Goal: Information Seeking & Learning: Find specific fact

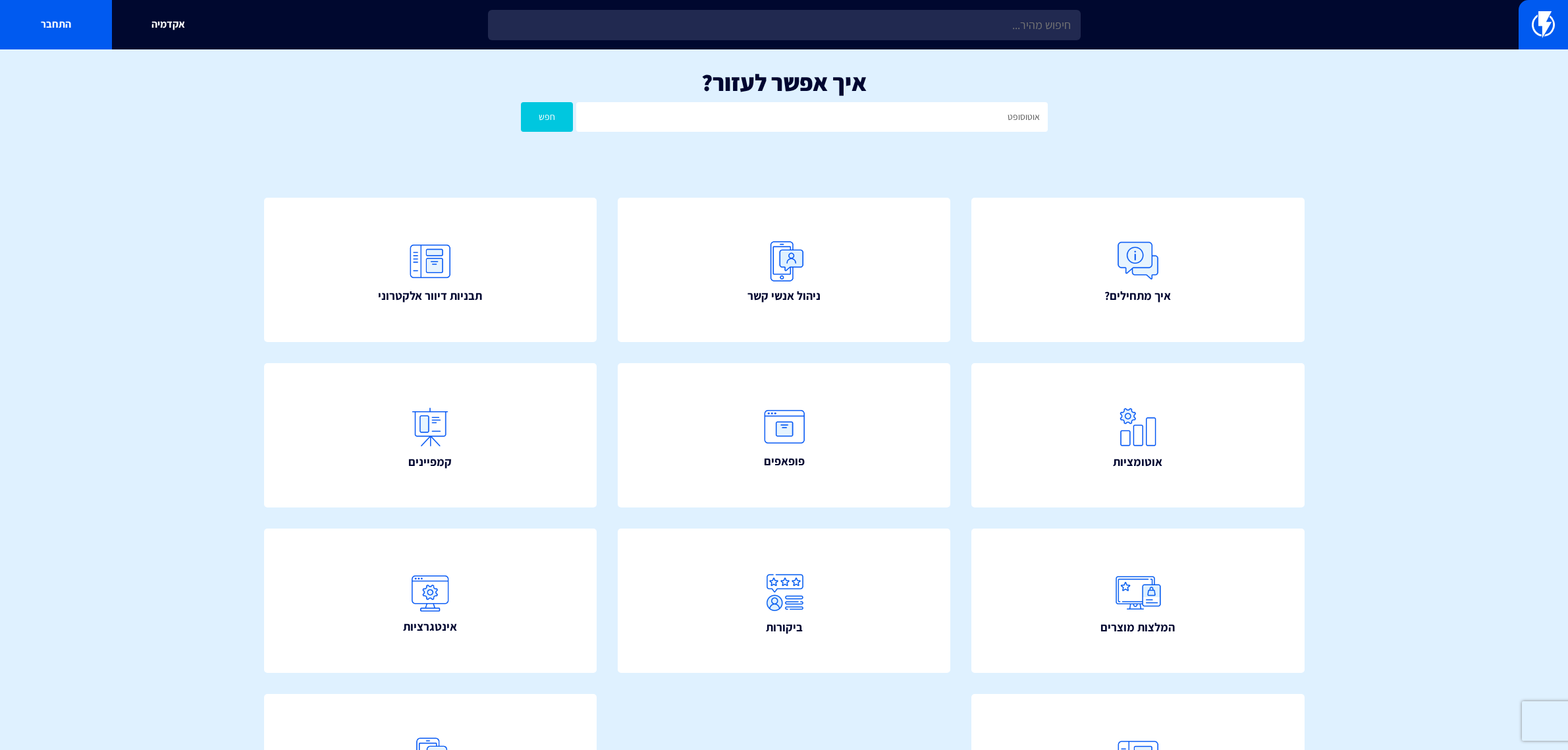
click at [927, 1] on div "אקדמיה התחבר" at bounding box center [784, 24] width 1568 height 50
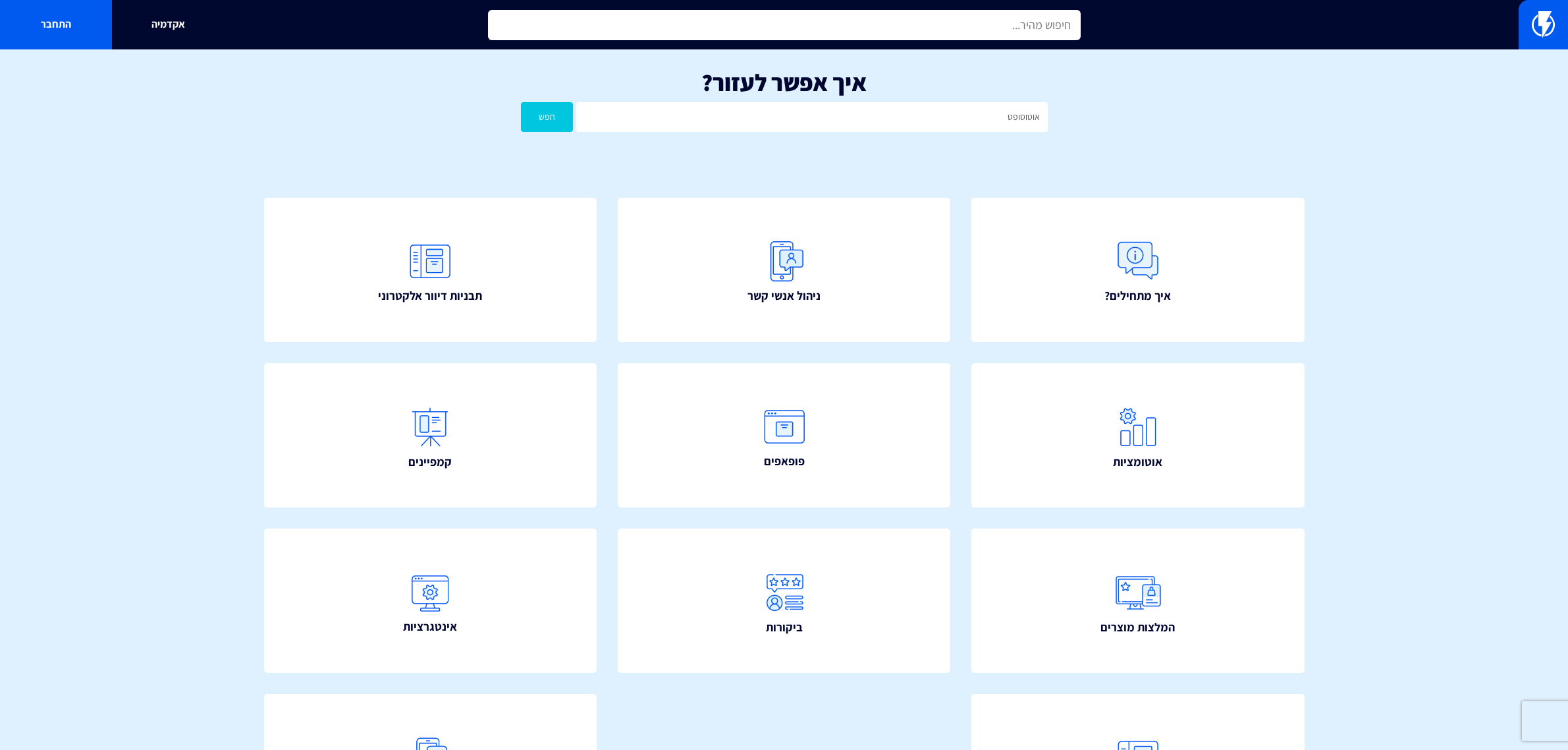
click at [914, 14] on input "text" at bounding box center [784, 25] width 593 height 30
click at [914, 21] on input "text" at bounding box center [784, 25] width 593 height 30
type input "nayax"
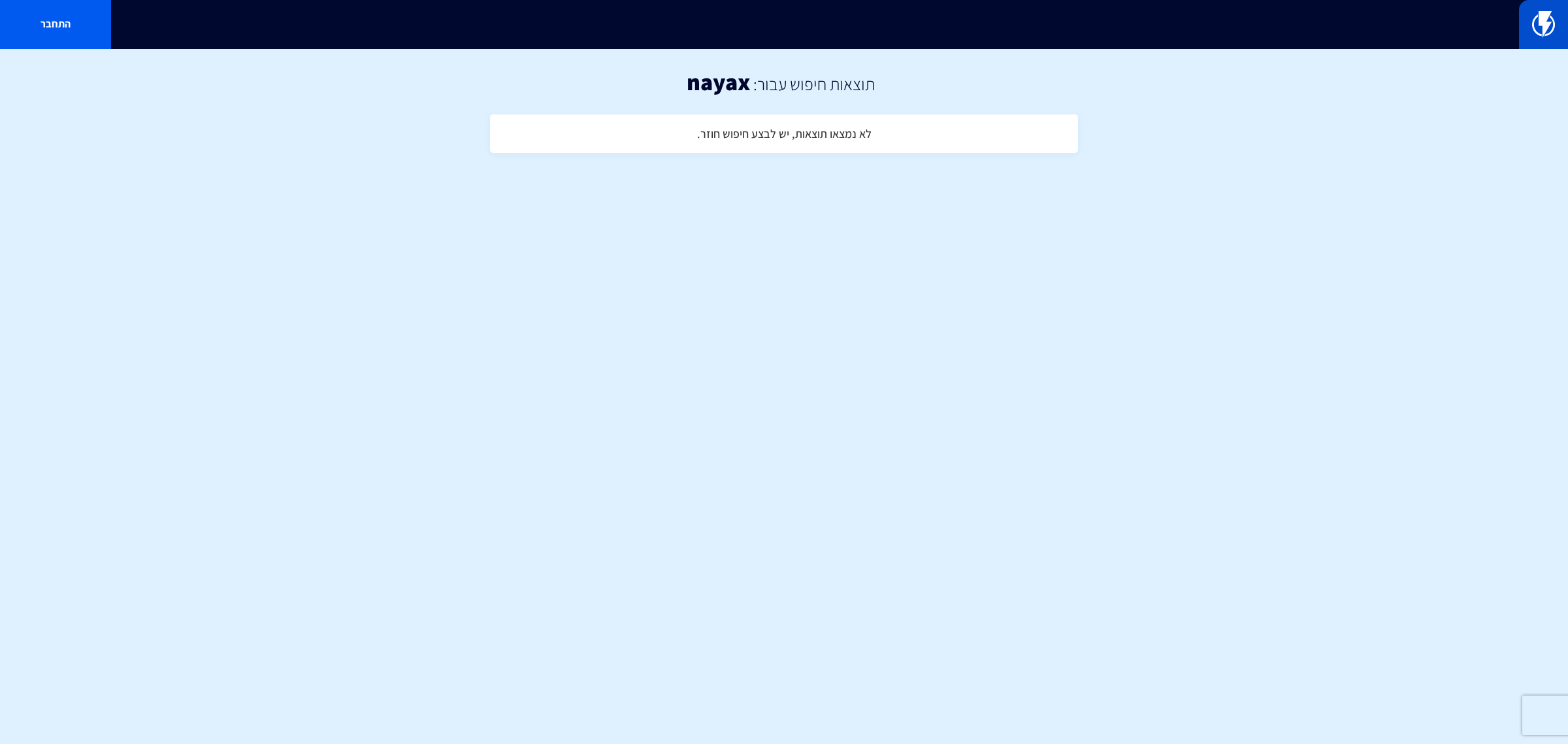
click at [1541, 34] on img at bounding box center [1544, 24] width 23 height 26
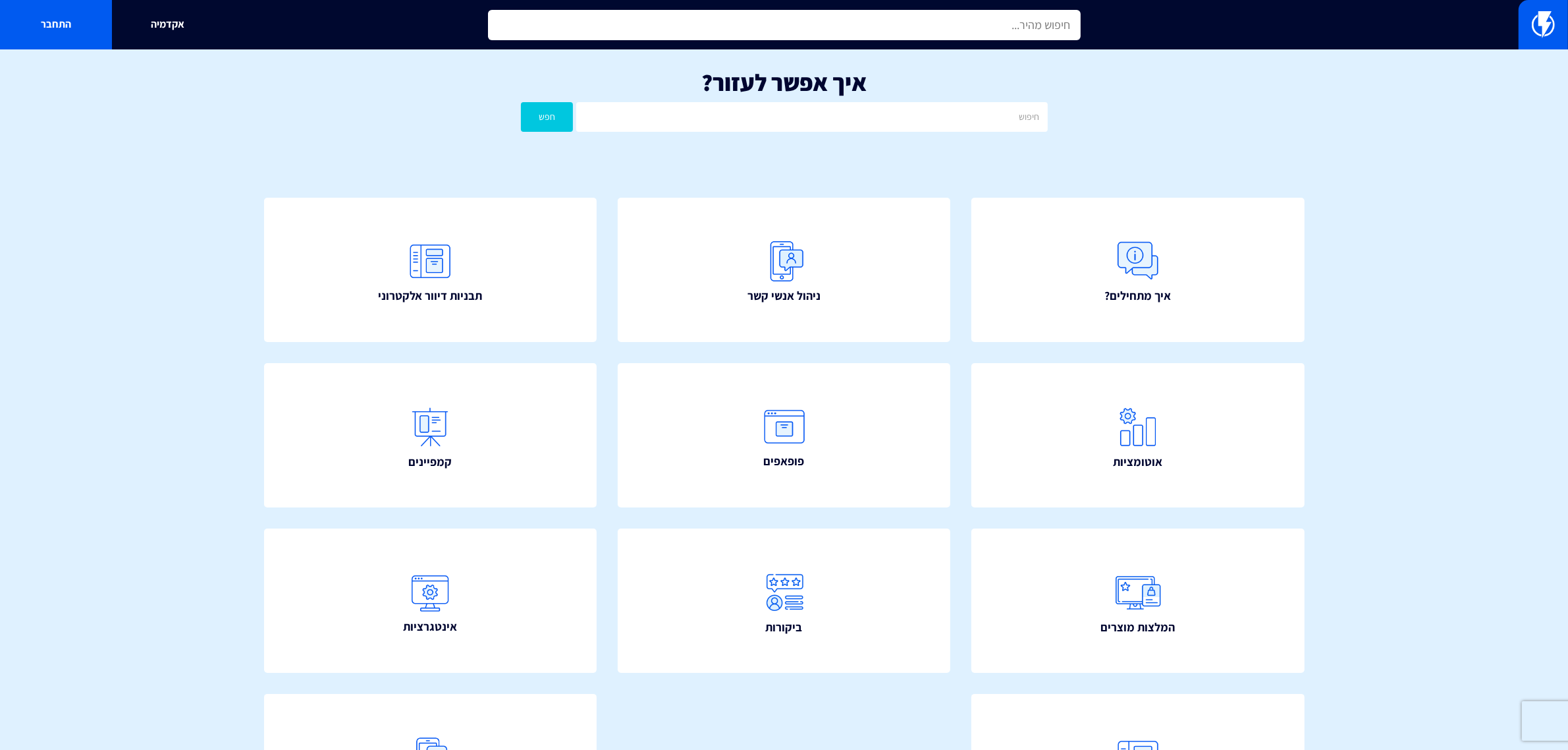
click at [985, 21] on input "text" at bounding box center [784, 25] width 593 height 30
type input "NAYAX"
click at [966, 32] on input "NAYAX" at bounding box center [784, 25] width 593 height 30
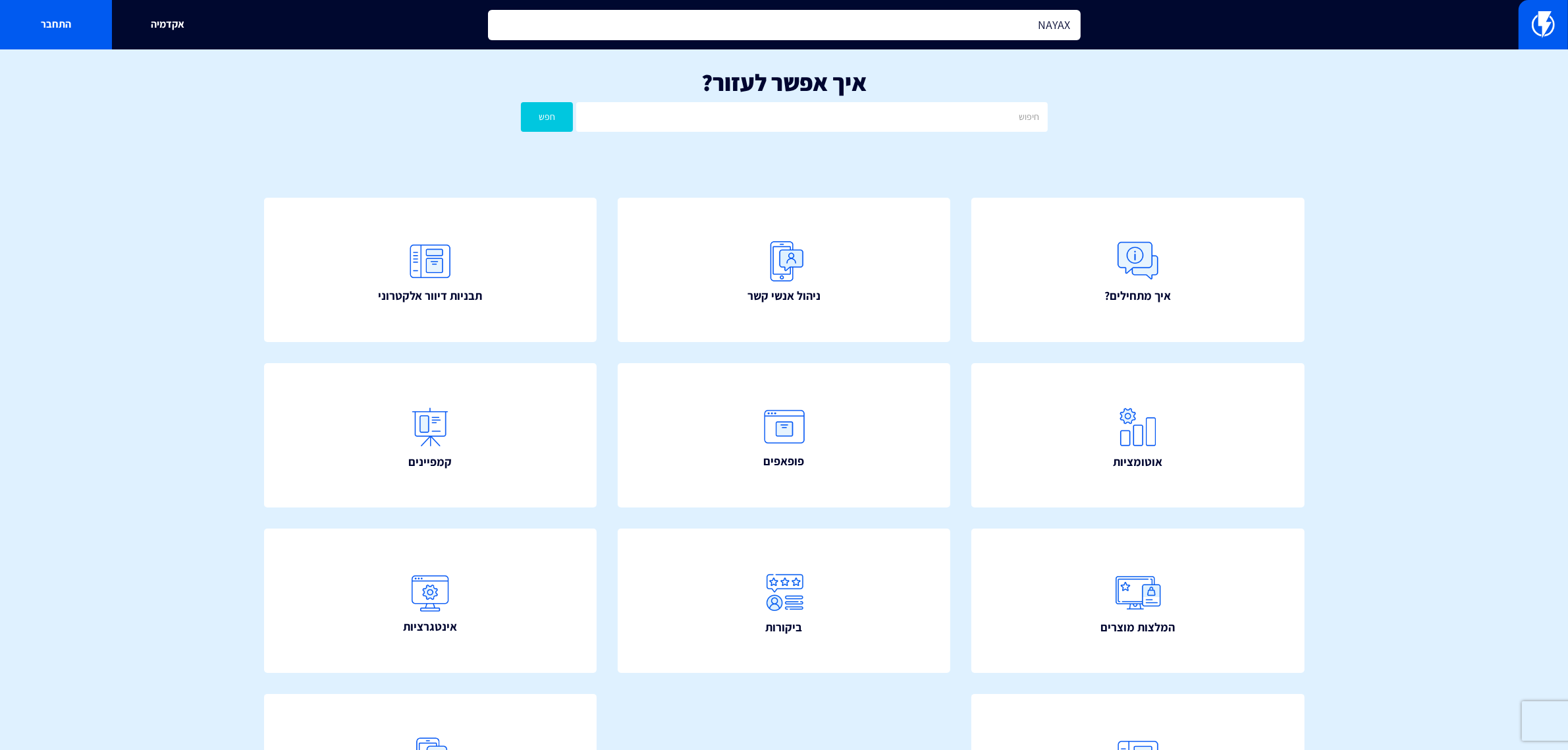
click at [966, 32] on input "NAYAX" at bounding box center [784, 25] width 593 height 30
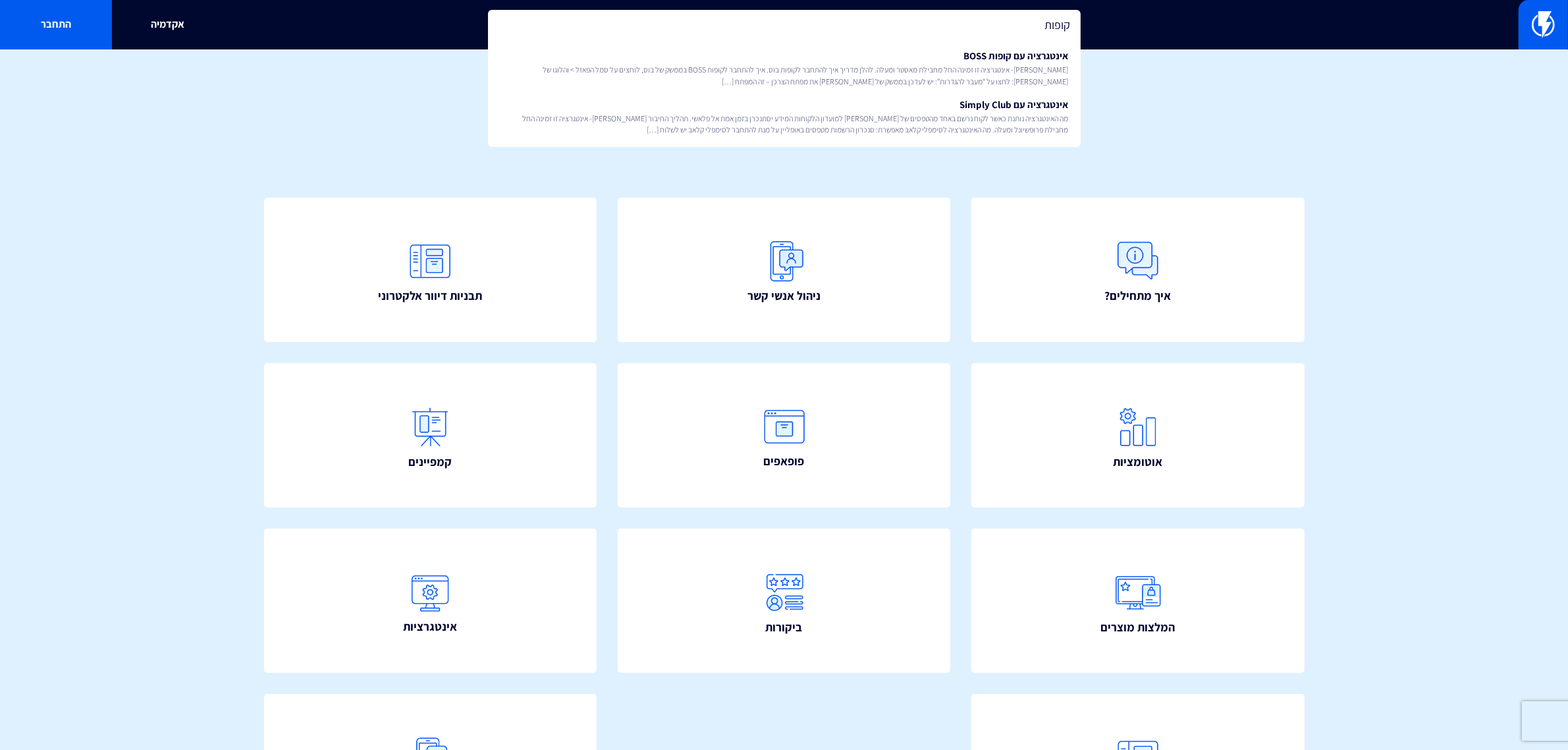
type input "קופות"
